Goal: Task Accomplishment & Management: Manage account settings

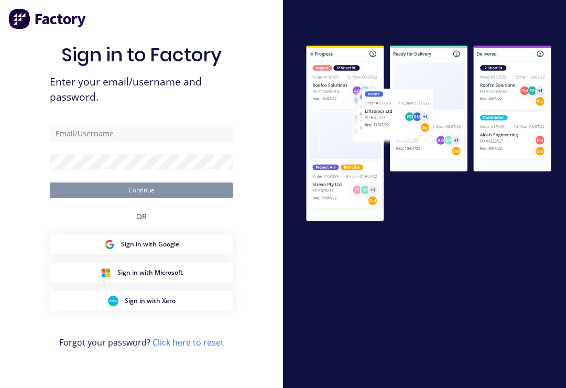
click at [433, 287] on div at bounding box center [424, 194] width 283 height 324
click at [139, 136] on input "text" at bounding box center [142, 134] width 184 height 16
type input "Fabrication@allflags.com.au"
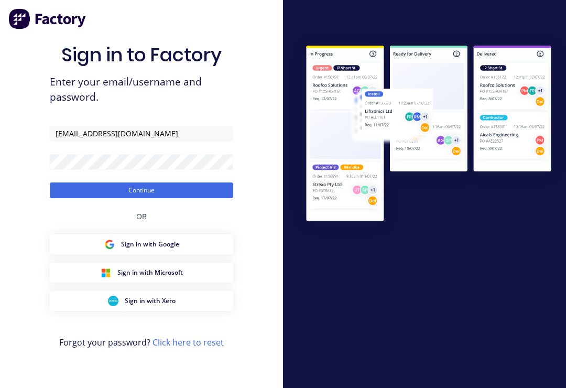
click at [179, 198] on button "Continue" at bounding box center [142, 191] width 184 height 16
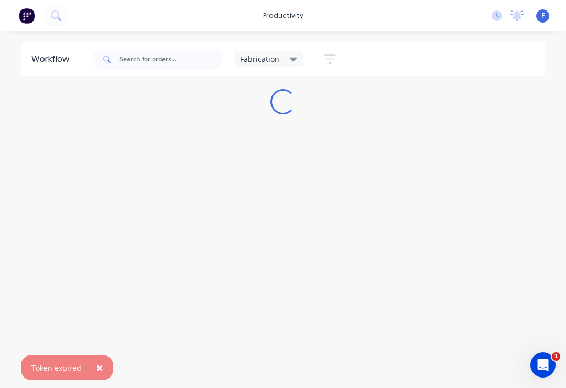
click at [298, 59] on div "Fabrication" at bounding box center [269, 59] width 70 height 16
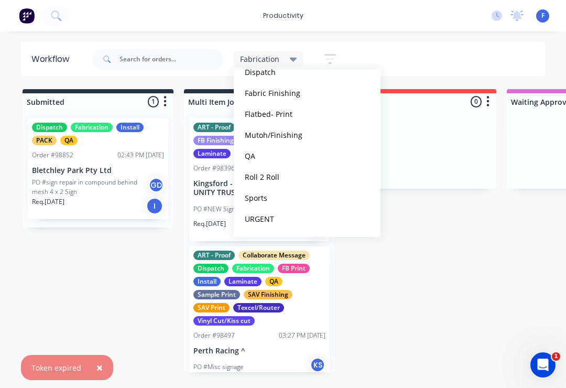
scroll to position [170, 0]
click at [263, 158] on button "QA" at bounding box center [298, 156] width 112 height 12
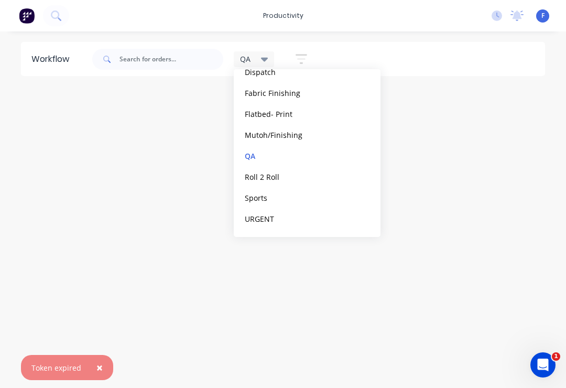
click at [0, 0] on button "edit" at bounding box center [0, 0] width 0 height 0
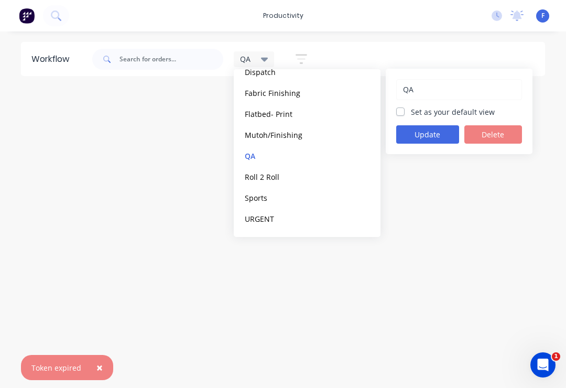
click at [431, 128] on button "Update" at bounding box center [428, 134] width 63 height 18
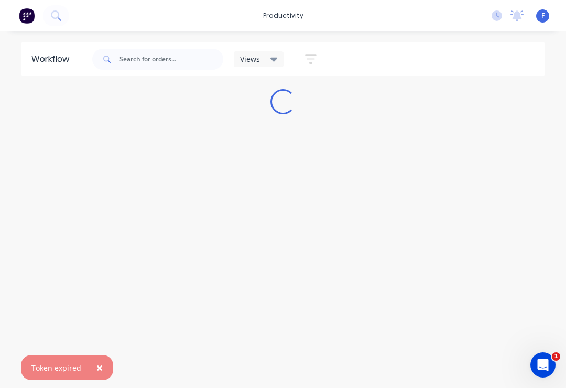
click at [473, 202] on div "Workflow Views Save new view None (Default) edit ART DEPT edit Banner Finishing…" at bounding box center [283, 204] width 566 height 325
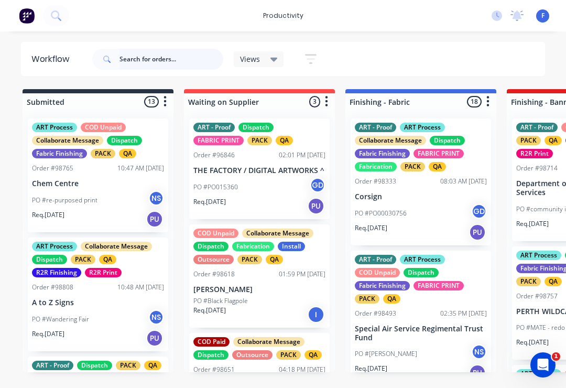
click at [147, 61] on input "text" at bounding box center [172, 59] width 104 height 21
click at [279, 54] on div "Views" at bounding box center [259, 59] width 50 height 16
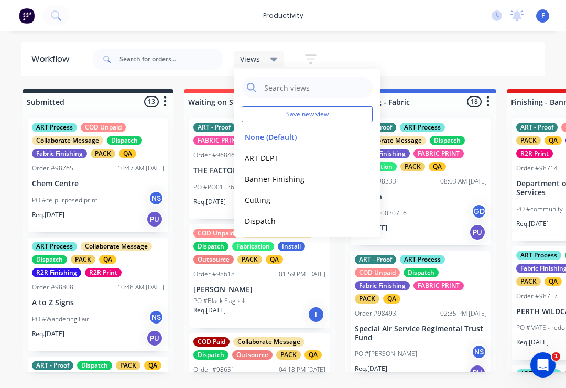
click at [277, 65] on div "Views" at bounding box center [259, 59] width 50 height 16
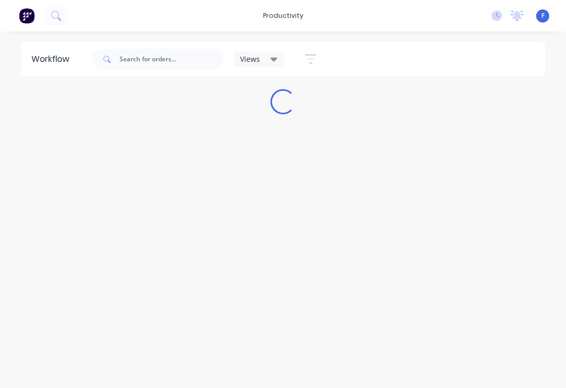
click at [550, 12] on div "No new notifications Mark all as read You have no notifications F All Flags & S…" at bounding box center [525, 16] width 83 height 16
click at [541, 19] on div "F All Flags & Signs Pty Ltd Fabrication Workflow Only Profile Sign out" at bounding box center [543, 15] width 13 height 13
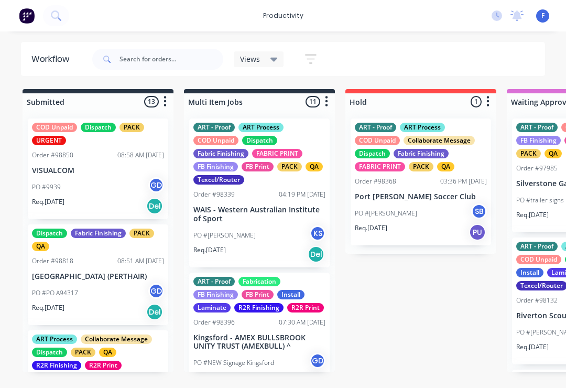
click at [277, 63] on icon at bounding box center [274, 59] width 7 height 12
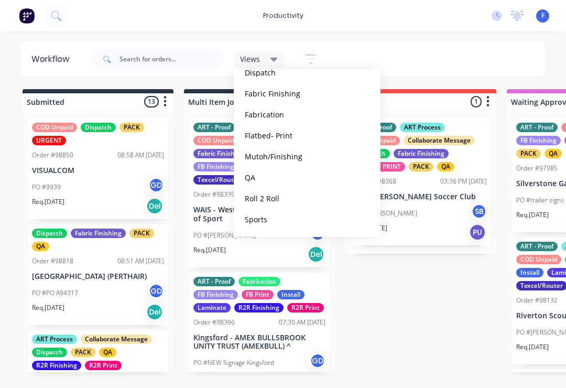
scroll to position [153, 0]
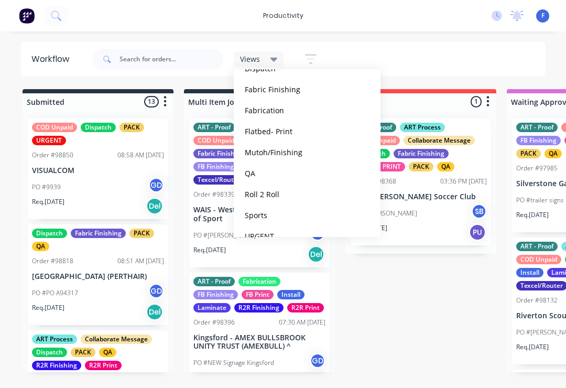
click at [255, 175] on button "QA" at bounding box center [298, 173] width 112 height 12
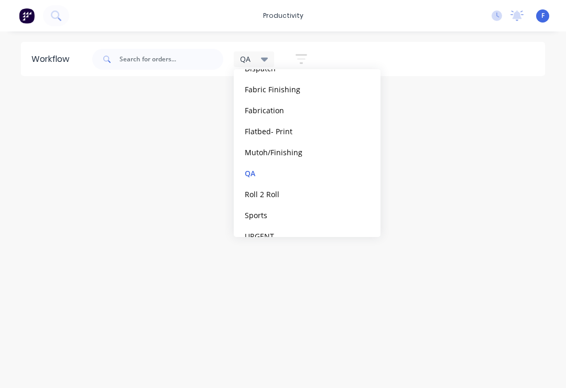
click at [0, 0] on button "edit" at bounding box center [0, 0] width 0 height 0
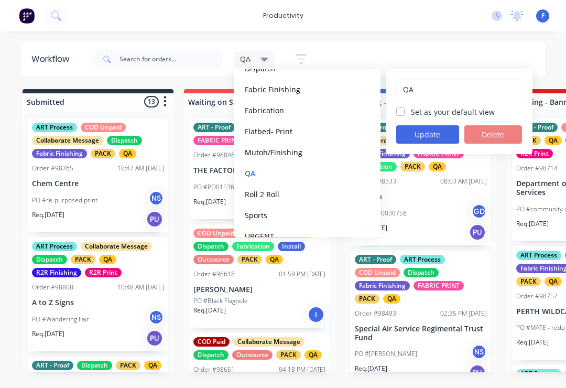
click at [408, 106] on div "Set as your default view" at bounding box center [460, 111] width 126 height 11
click at [411, 112] on label "Set as your default view" at bounding box center [453, 111] width 84 height 11
click at [399, 112] on input "Set as your default view" at bounding box center [401, 111] width 8 height 10
checkbox input "true"
click at [430, 136] on button "Update" at bounding box center [428, 134] width 63 height 18
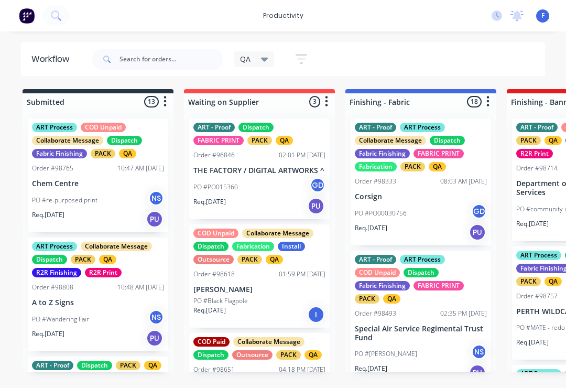
click at [450, 56] on div "QA Save new view None edit QA (Default) edit ART DEPT edit Banner Finishing edi…" at bounding box center [318, 59] width 456 height 31
click at [147, 58] on input "text" at bounding box center [172, 59] width 104 height 21
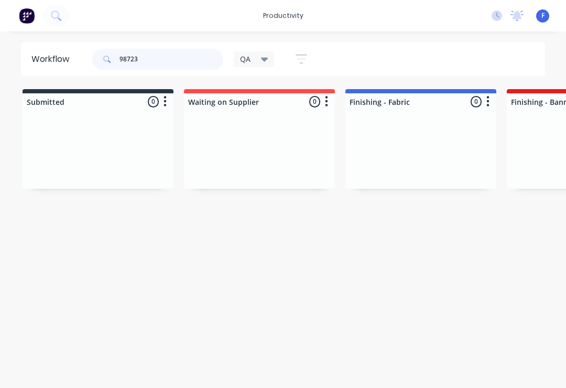
type input "98723"
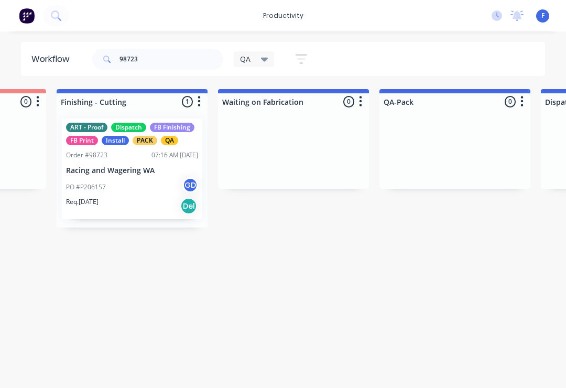
scroll to position [0, 746]
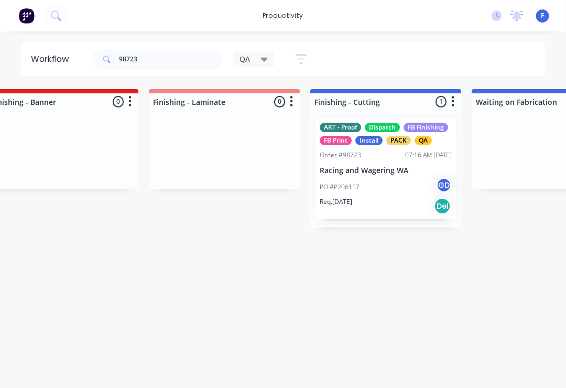
click at [378, 166] on p "Racing and Wagering WA" at bounding box center [386, 170] width 132 height 9
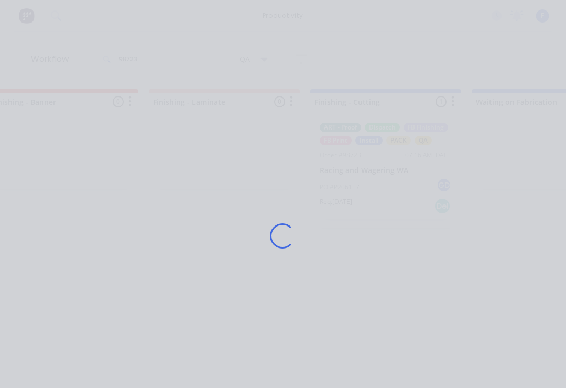
scroll to position [0, 520]
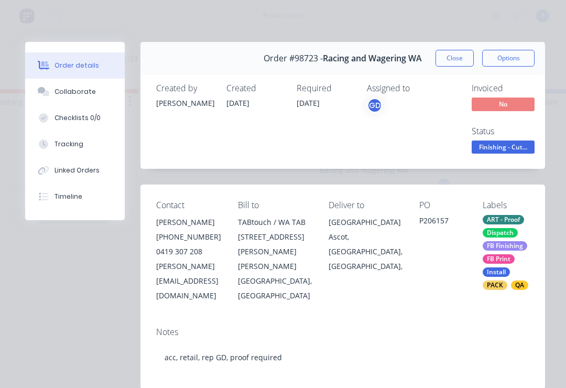
click at [75, 92] on div "Collaborate" at bounding box center [75, 91] width 41 height 9
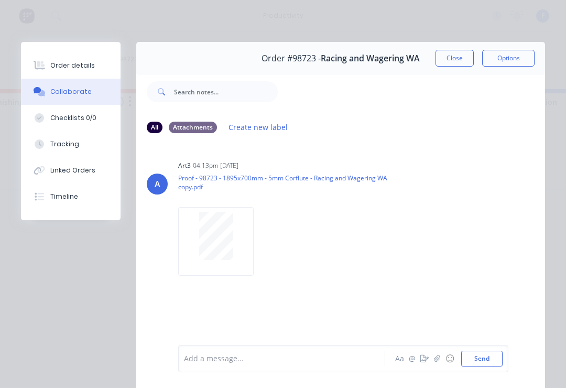
click at [442, 360] on button "button" at bounding box center [437, 358] width 13 height 13
click at [502, 352] on button "Send" at bounding box center [482, 359] width 41 height 16
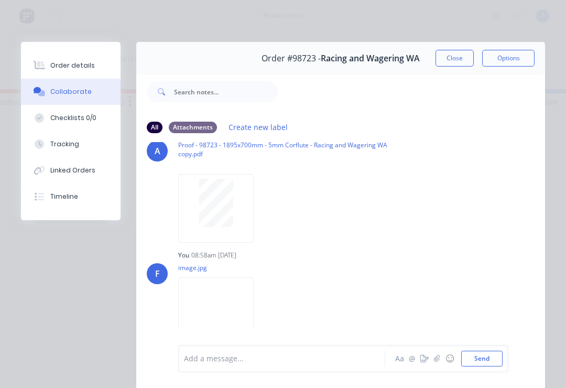
scroll to position [33, 0]
click at [456, 59] on button "Close" at bounding box center [455, 58] width 38 height 17
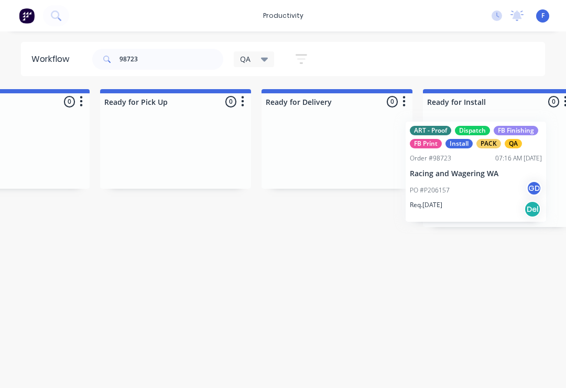
scroll to position [0, 1395]
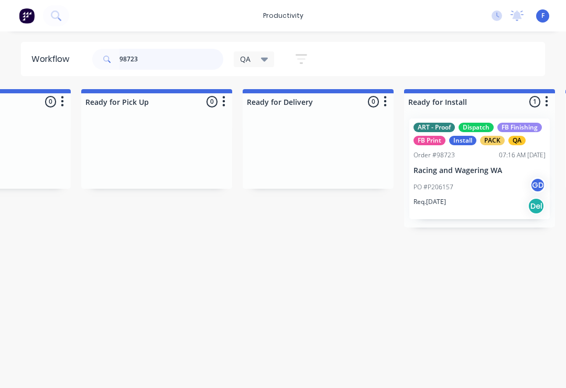
click at [160, 59] on input "98723" at bounding box center [172, 59] width 104 height 21
click at [467, 150] on div "ART - Proof Dispatch FB Finishing FB Print Install PACK QA Order #98723 07:16 A…" at bounding box center [480, 169] width 141 height 101
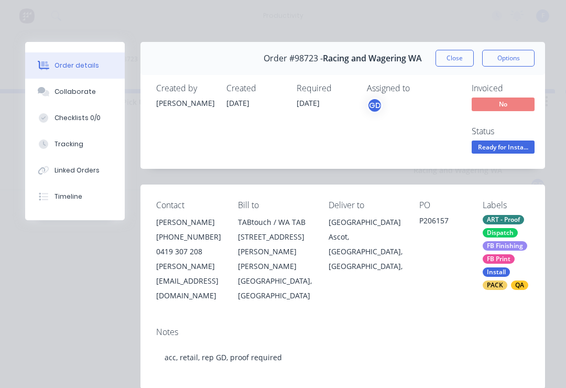
click at [83, 89] on div "Collaborate" at bounding box center [75, 91] width 41 height 9
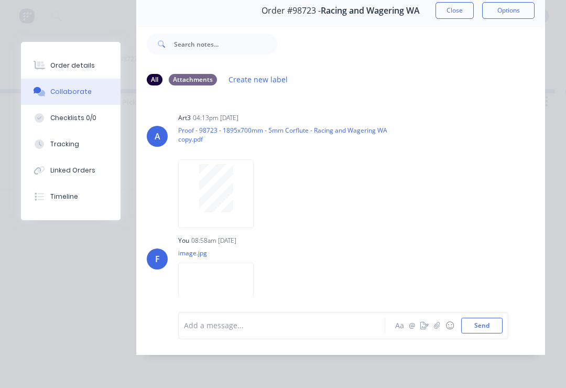
scroll to position [0, 0]
click at [78, 64] on div "Order details" at bounding box center [72, 65] width 45 height 9
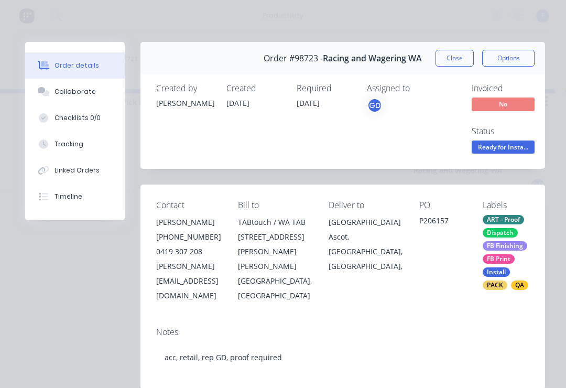
click at [455, 60] on button "Close" at bounding box center [455, 58] width 38 height 17
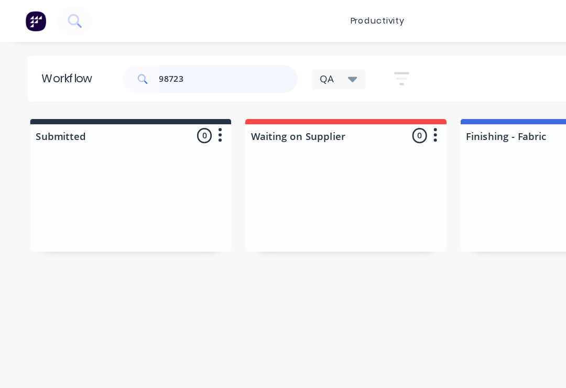
scroll to position [0, 1395]
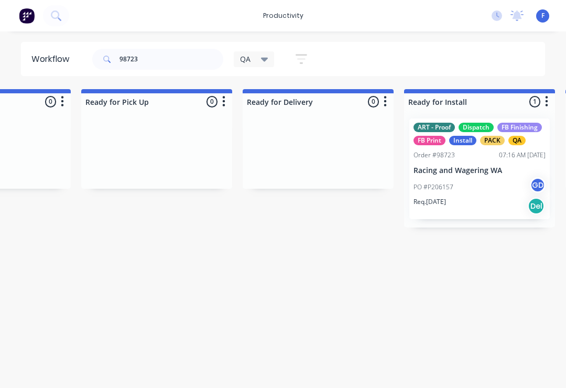
click at [474, 166] on p "Racing and Wagering WA" at bounding box center [480, 170] width 132 height 9
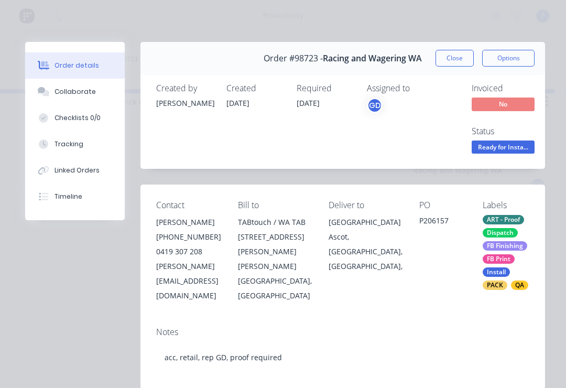
click at [85, 93] on div "Collaborate" at bounding box center [75, 91] width 41 height 9
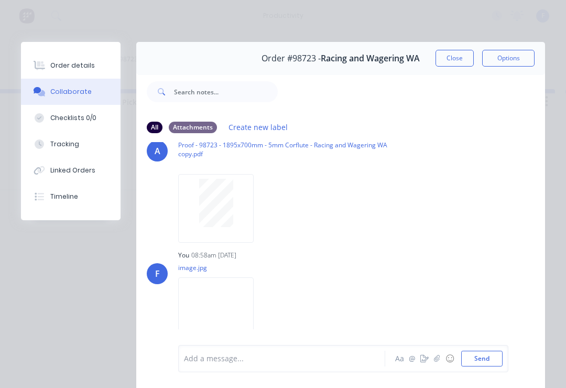
scroll to position [33, 0]
click at [454, 56] on button "Close" at bounding box center [455, 58] width 38 height 17
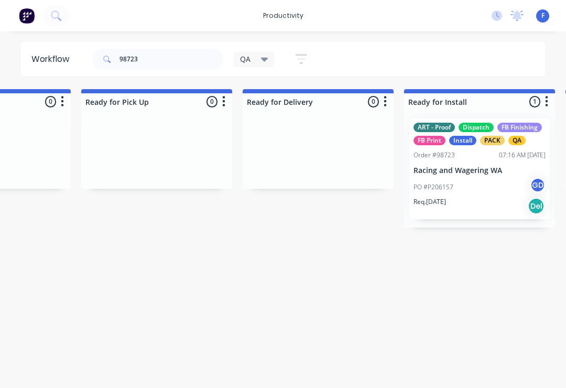
click at [543, 5] on div "productivity productivity Workflow Planner Delivery Scheduling Timesheets No ne…" at bounding box center [283, 15] width 566 height 31
click at [551, 16] on div "No new notifications Mark all as read You have no notifications F All Flags & S…" at bounding box center [525, 16] width 83 height 16
click at [543, 20] on div "F All Flags & Signs Pty Ltd Fabrication Workflow Only Profile Sign out" at bounding box center [543, 15] width 13 height 13
click at [544, 15] on span "F" at bounding box center [543, 15] width 3 height 9
click at [549, 20] on div "F All Flags & Signs Pty Ltd Fabrication Workflow Only Profile Sign out" at bounding box center [543, 15] width 13 height 13
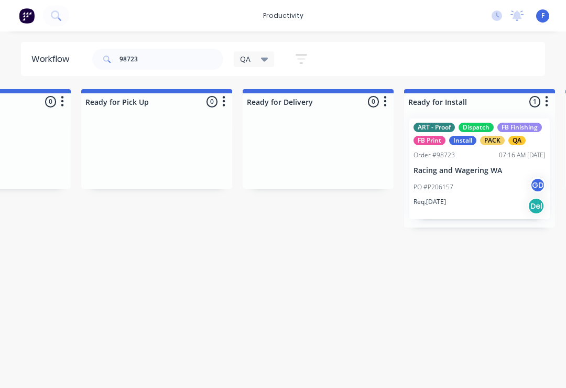
click at [551, 20] on div "No new notifications Mark all as read You have no notifications F All Flags & S…" at bounding box center [525, 16] width 83 height 16
click at [543, 15] on span "F" at bounding box center [543, 15] width 3 height 9
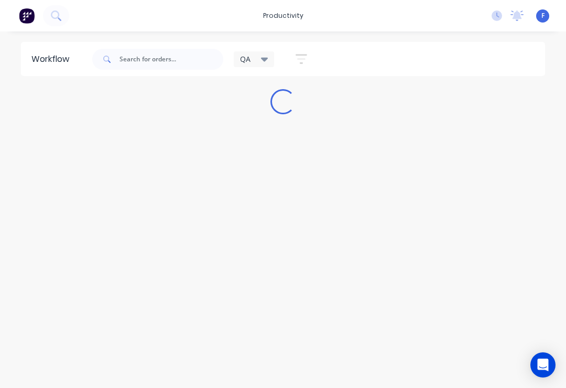
click at [535, 12] on div "No new notifications Mark all as read You have no notifications F All Flags & S…" at bounding box center [525, 16] width 83 height 16
click at [536, 16] on div "No new notifications Mark all as read You have no notifications F All Flags & S…" at bounding box center [525, 16] width 83 height 16
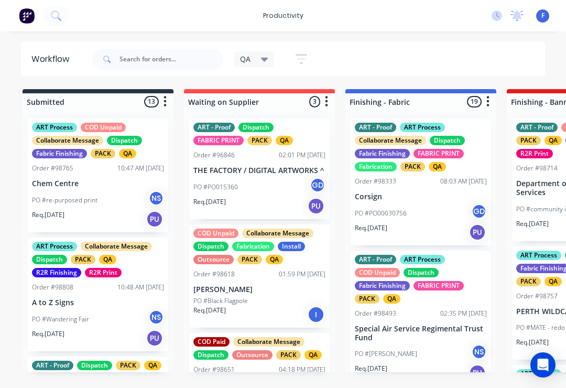
click at [544, 14] on span "F" at bounding box center [543, 15] width 3 height 9
click at [545, 15] on div "F All Flags & Signs Pty Ltd Fabrication Workflow Only Profile Sign out" at bounding box center [543, 15] width 13 height 13
click at [543, 16] on span "F" at bounding box center [543, 15] width 3 height 9
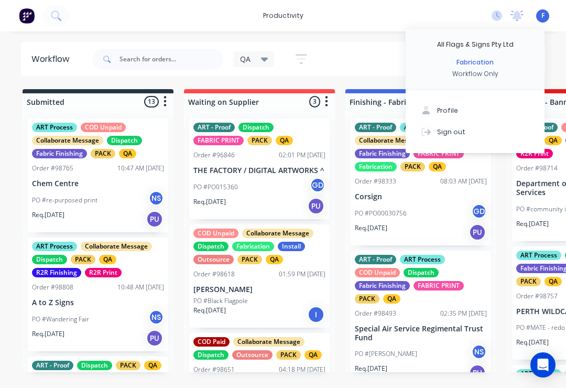
click at [450, 134] on div "Sign out" at bounding box center [451, 131] width 28 height 9
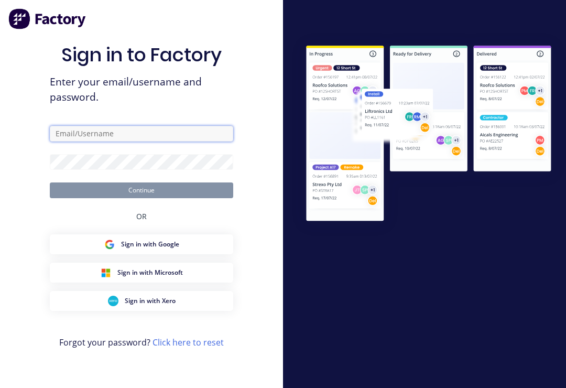
type input "Fabrication@allflags.com.au"
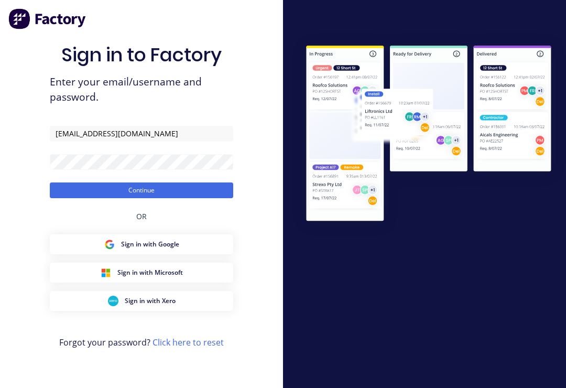
click at [142, 198] on button "Continue" at bounding box center [142, 191] width 184 height 16
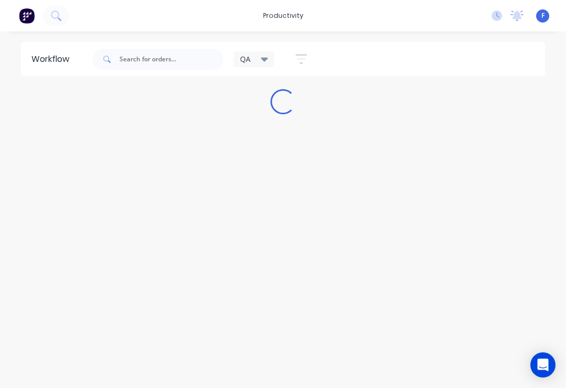
click at [549, 15] on div "F All Flags & Signs Pty Ltd Fabrication Workflow Only Profile Sign out" at bounding box center [543, 15] width 13 height 13
click at [544, 18] on span "F" at bounding box center [543, 15] width 3 height 9
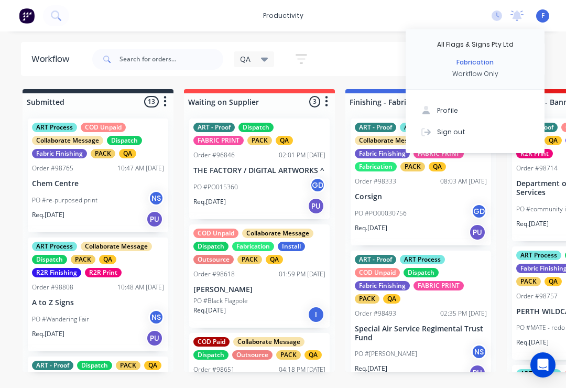
click at [472, 125] on button "Sign out" at bounding box center [475, 131] width 139 height 21
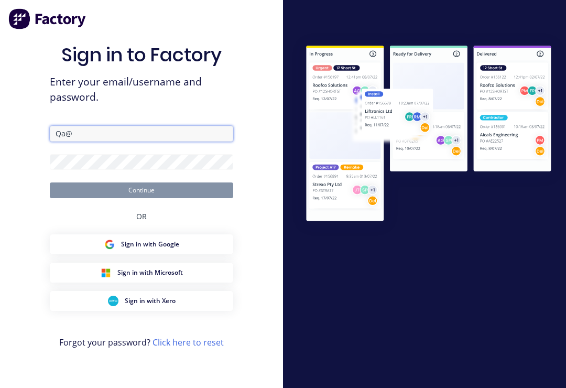
type input "[EMAIL_ADDRESS][DOMAIN_NAME]"
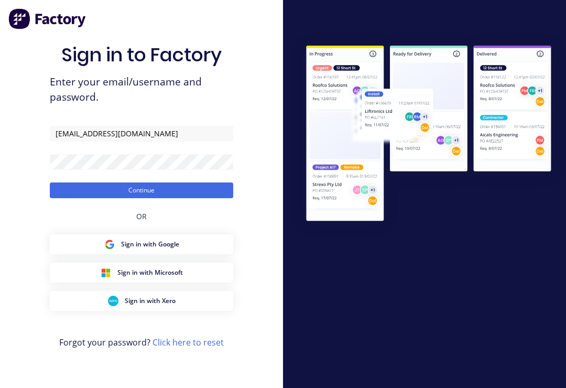
click at [163, 198] on button "Continue" at bounding box center [142, 191] width 184 height 16
